Goal: Information Seeking & Learning: Learn about a topic

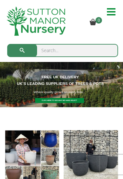
click at [51, 55] on input "search" at bounding box center [62, 50] width 111 height 13
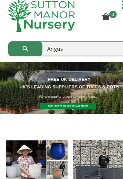
type input "Angus"
click at [22, 44] on button "submit" at bounding box center [22, 50] width 30 height 13
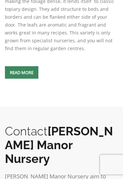
scroll to position [573, 0]
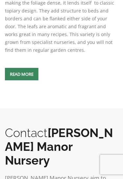
click at [15, 68] on link "Read more" at bounding box center [21, 74] width 33 height 12
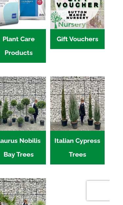
scroll to position [872, 0]
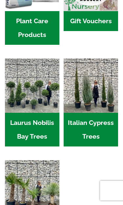
click at [80, 113] on h2 "Italian Cypress Trees (1)" at bounding box center [90, 130] width 54 height 34
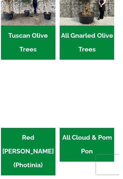
scroll to position [366, 0]
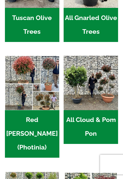
click at [77, 84] on img "Visit product category All Cloud & Pom Pon" at bounding box center [90, 83] width 54 height 54
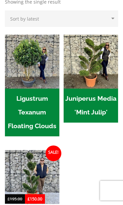
scroll to position [146, 0]
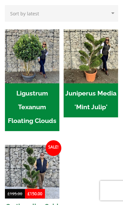
click at [18, 61] on img "Visit product category Ligustrum Texanum Floating Clouds" at bounding box center [32, 56] width 54 height 54
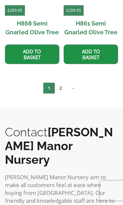
scroll to position [349, 0]
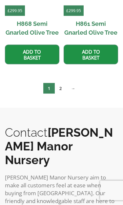
click at [62, 87] on link "2" at bounding box center [60, 88] width 11 height 11
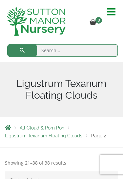
click at [110, 10] on span at bounding box center [113, 12] width 13 height 10
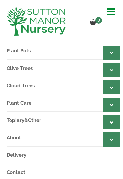
click at [18, 52] on link "Plant Pots" at bounding box center [63, 50] width 113 height 17
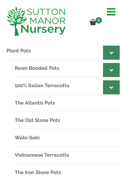
click at [29, 86] on link "100% Italian Terracotta" at bounding box center [67, 85] width 105 height 17
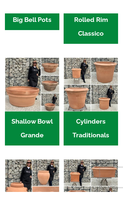
scroll to position [290, 0]
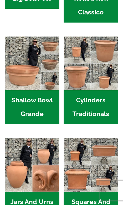
click at [81, 84] on img "Visit product category Cylinders Traditionals" at bounding box center [90, 63] width 54 height 54
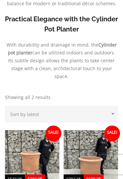
scroll to position [300, 0]
